Goal: Subscribe to service/newsletter

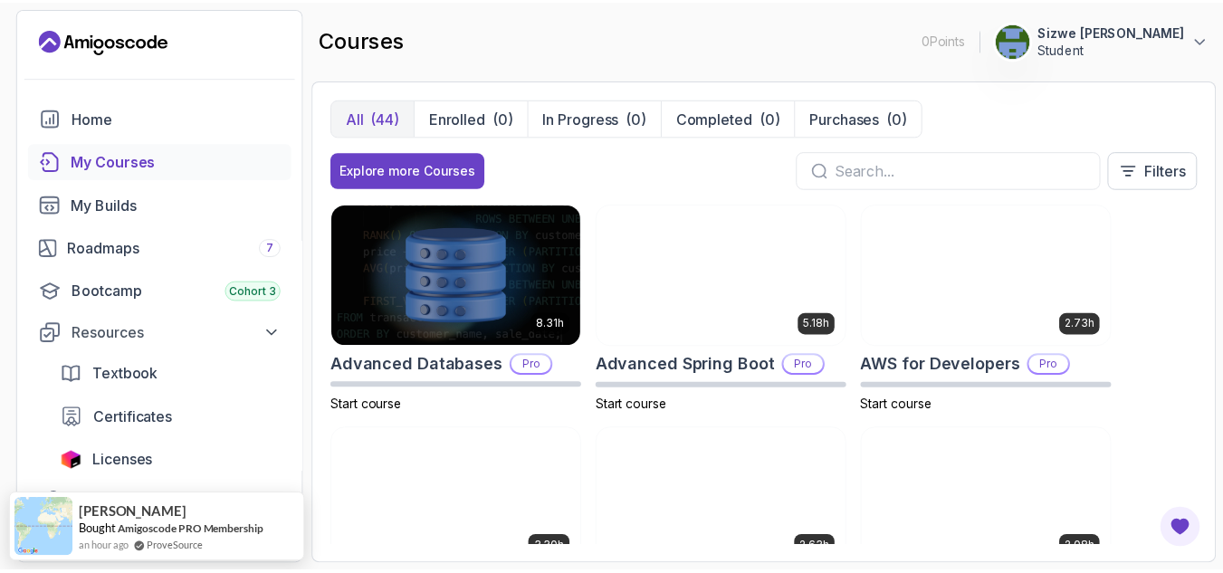
scroll to position [131, 0]
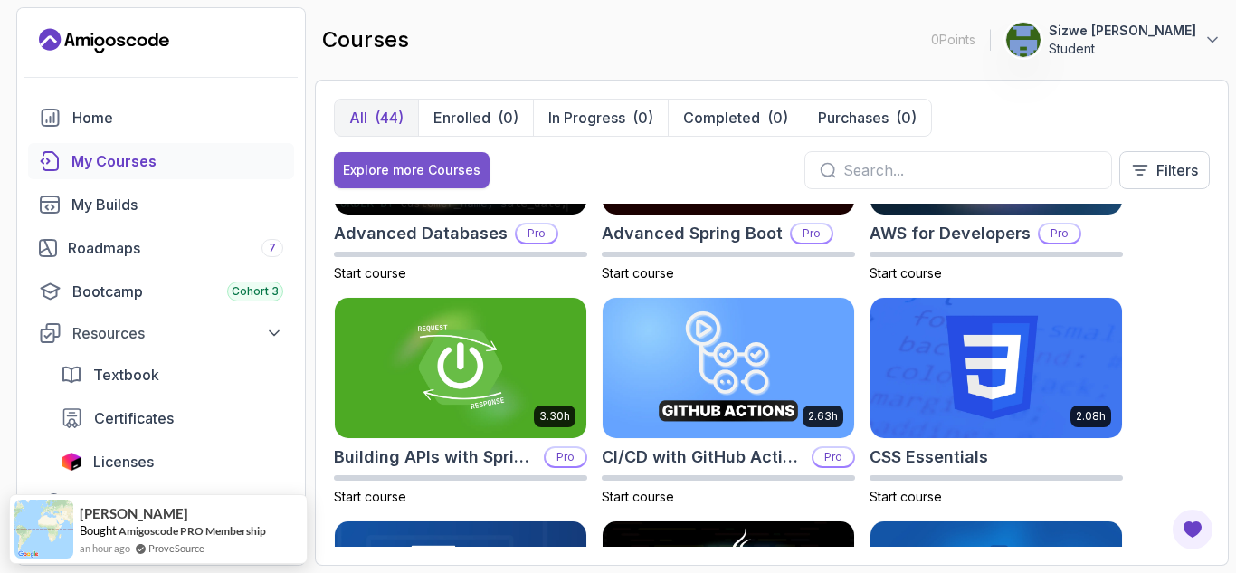
click at [460, 177] on div "Explore more Courses" at bounding box center [412, 170] width 138 height 18
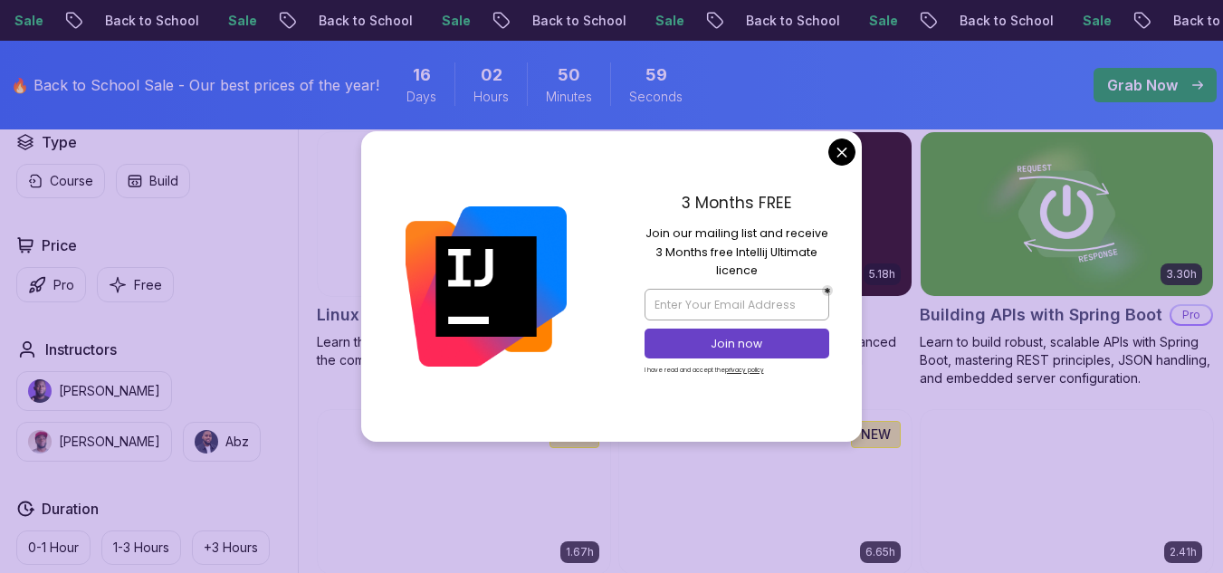
scroll to position [568, 0]
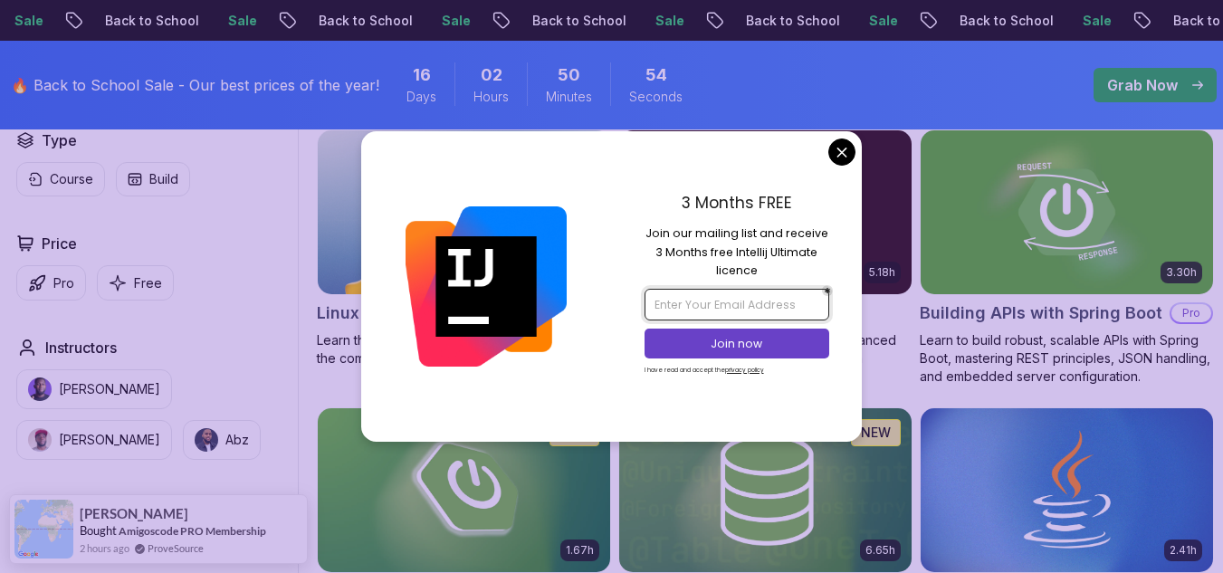
click at [700, 309] on input "email" at bounding box center [736, 304] width 185 height 31
type input "ludicksizwe1@gmail.com"
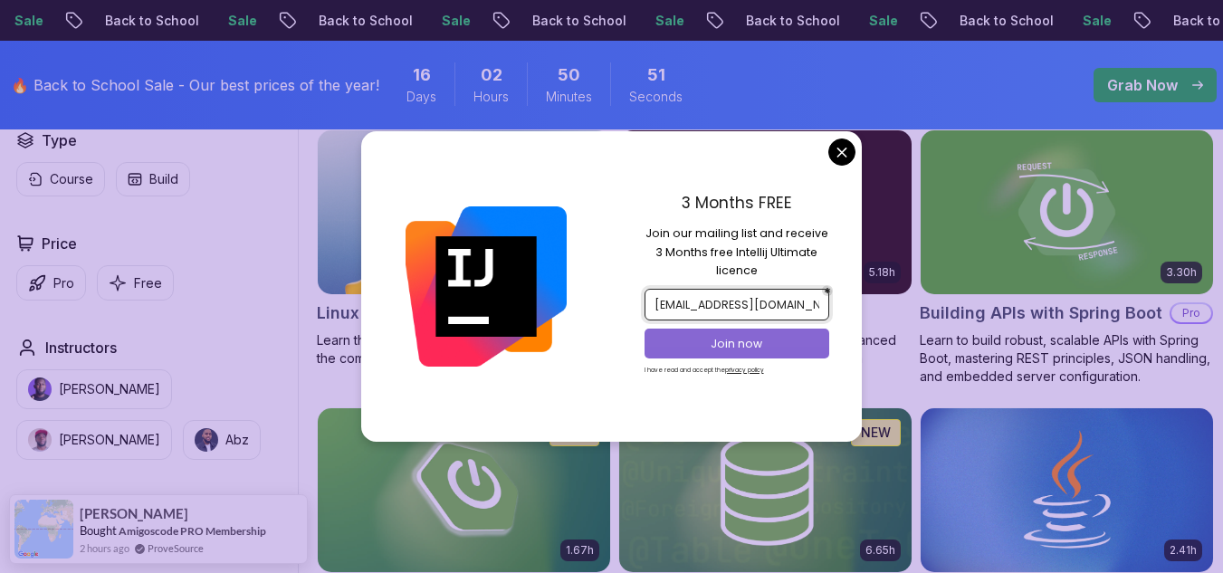
click at [748, 348] on p "Join now" at bounding box center [737, 344] width 150 height 16
